Goal: Navigation & Orientation: Find specific page/section

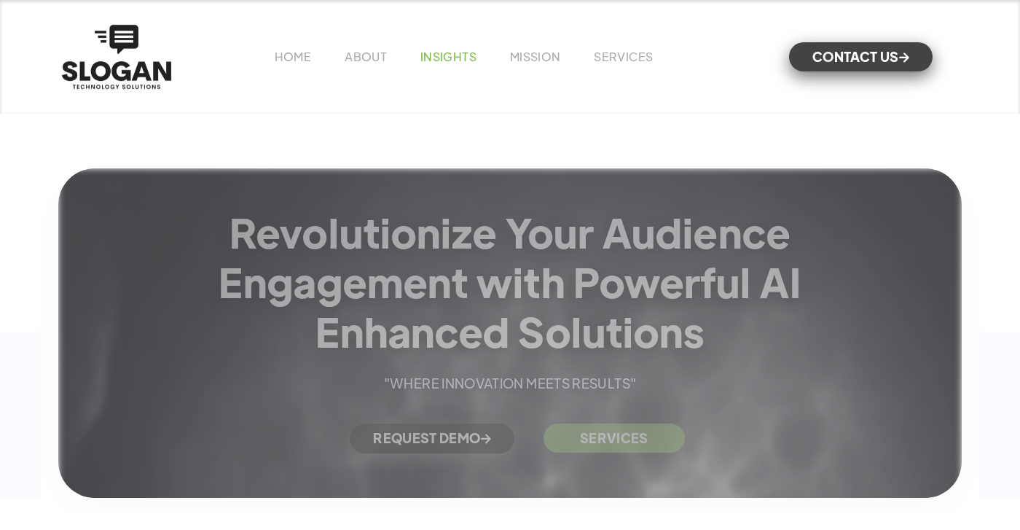
click at [433, 55] on link "INSIGHTS" at bounding box center [449, 56] width 56 height 15
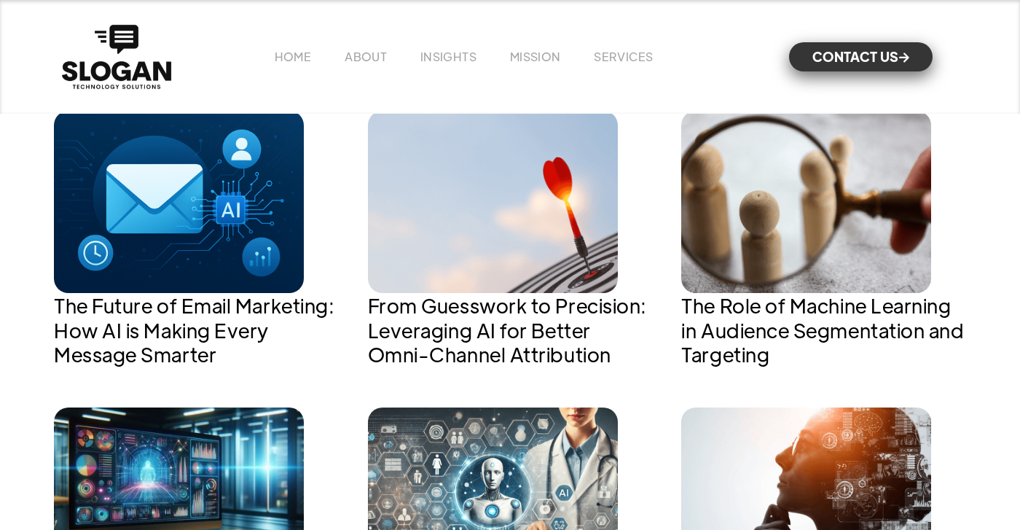
scroll to position [652, 0]
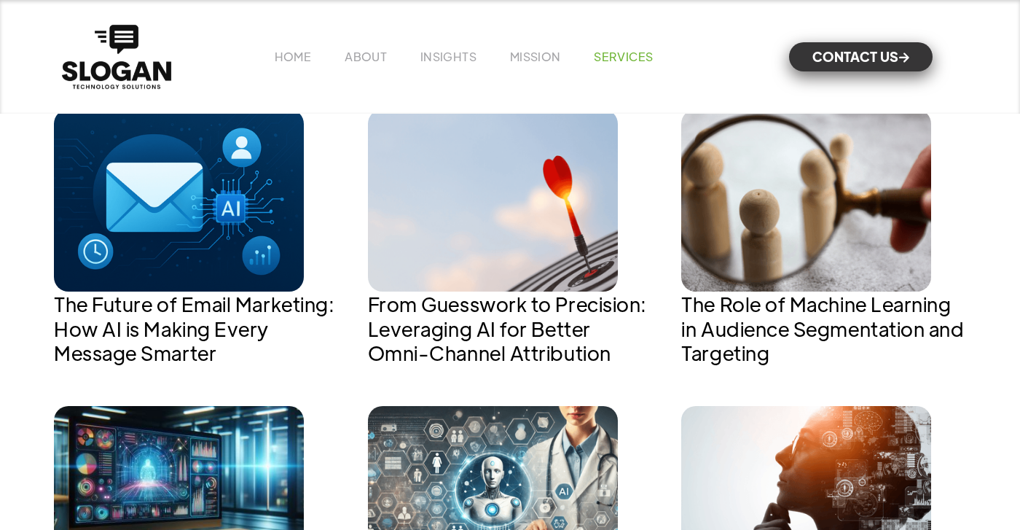
click at [641, 56] on link "SERVICES" at bounding box center [623, 56] width 59 height 15
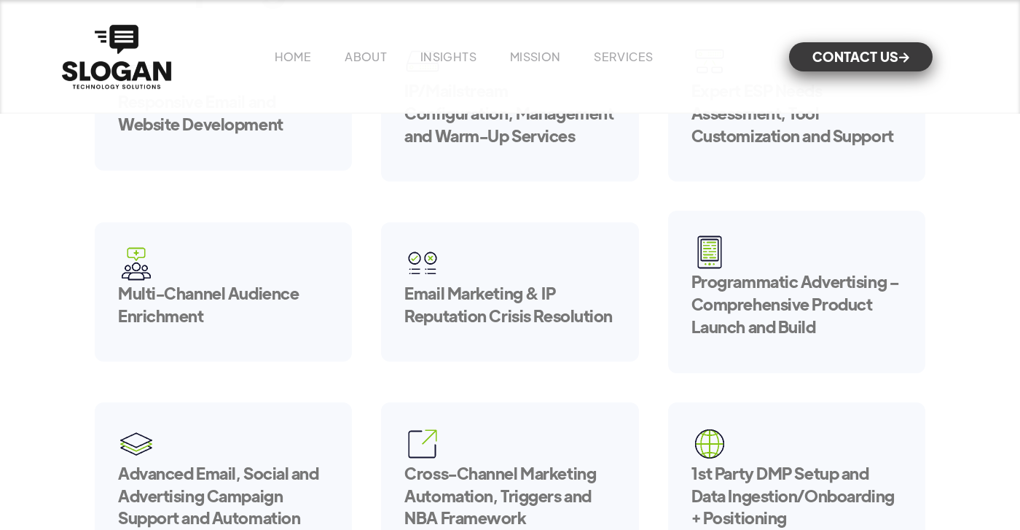
scroll to position [292, 0]
